Goal: Navigation & Orientation: Go to known website

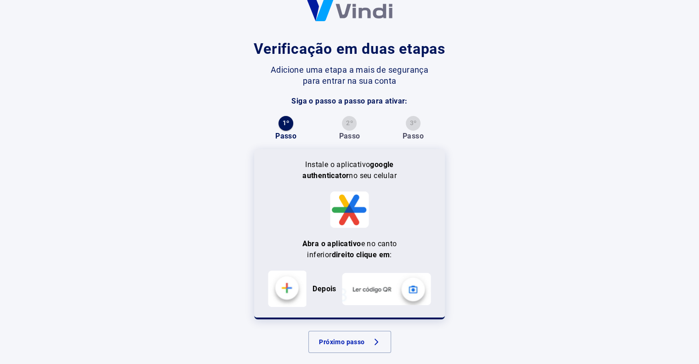
scroll to position [34, 0]
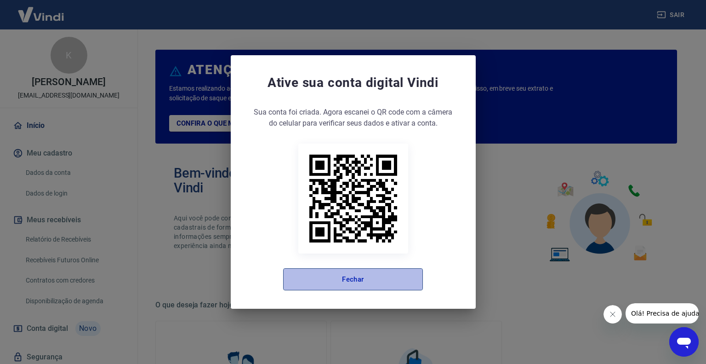
click at [364, 280] on button "Fechar" at bounding box center [353, 279] width 140 height 22
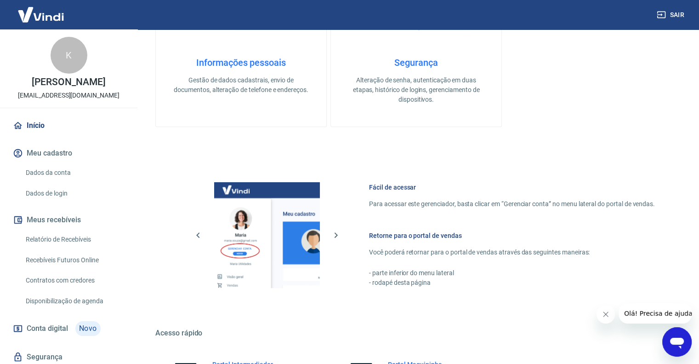
scroll to position [458, 0]
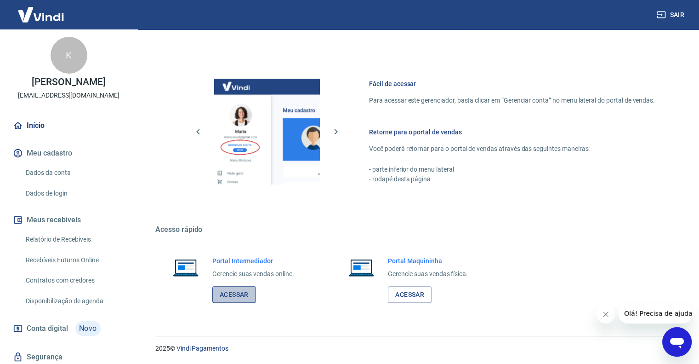
click at [225, 290] on link "Acessar" at bounding box center [234, 294] width 44 height 17
